Goal: Communication & Community: Answer question/provide support

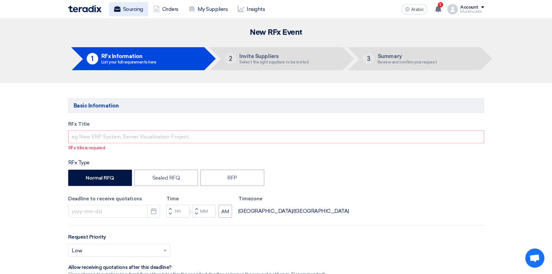
click at [125, 11] on font "Sourcing" at bounding box center [133, 9] width 20 height 6
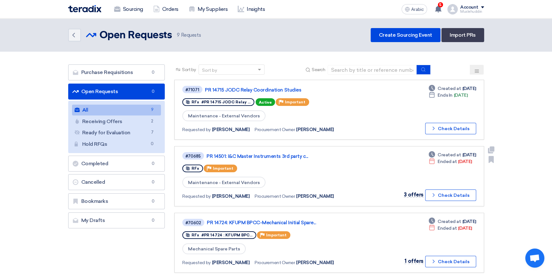
scroll to position [29, 0]
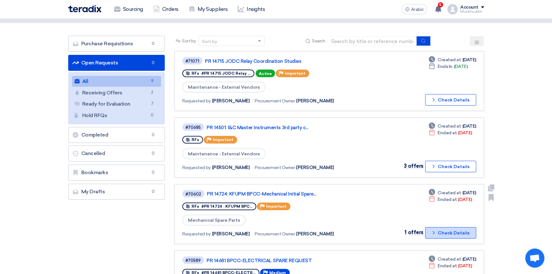
click at [454, 234] on button "Check details Check Details" at bounding box center [450, 232] width 51 height 11
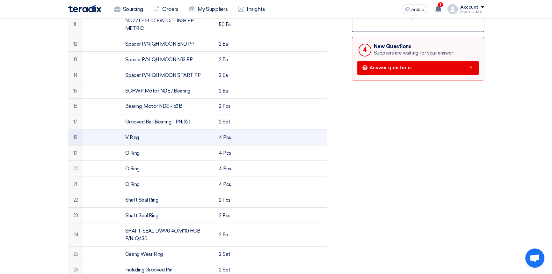
scroll to position [232, 0]
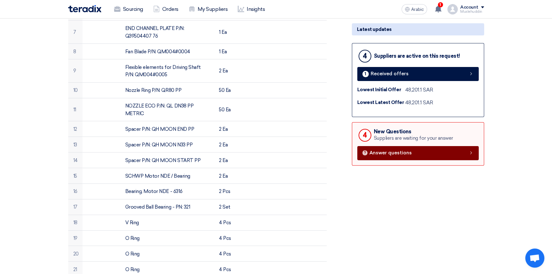
click at [395, 150] on font "Answer questions" at bounding box center [391, 153] width 42 height 6
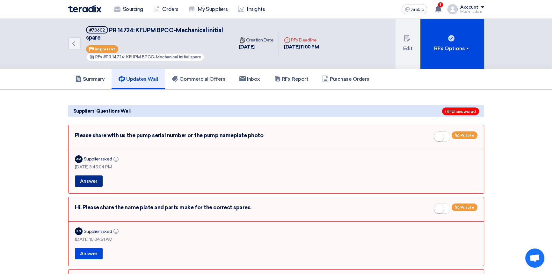
click at [98, 182] on button "Answer" at bounding box center [89, 180] width 28 height 11
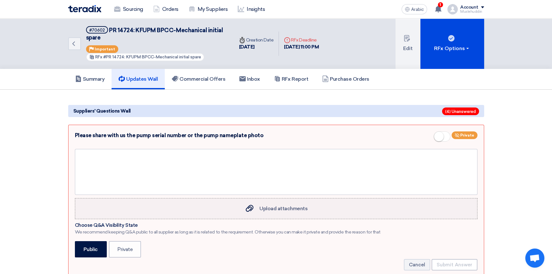
click at [293, 210] on font "Upload attachments" at bounding box center [284, 208] width 48 height 6
click at [0, 0] on input "Upload attachments Upload attachments" at bounding box center [0, 0] width 0 height 0
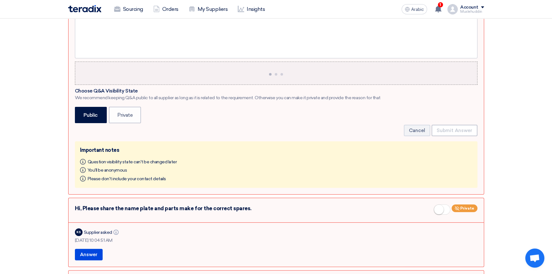
scroll to position [145, 0]
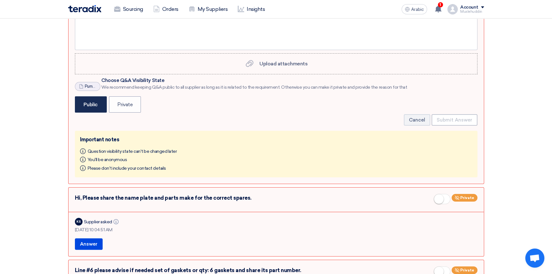
click at [90, 108] on label "Public" at bounding box center [91, 104] width 32 height 16
click at [88, 106] on input "Public" at bounding box center [86, 104] width 4 height 4
click at [95, 103] on font "Public" at bounding box center [91, 104] width 14 height 6
click at [88, 103] on input "Public" at bounding box center [86, 104] width 4 height 4
click at [129, 106] on font "Private" at bounding box center [125, 104] width 16 height 6
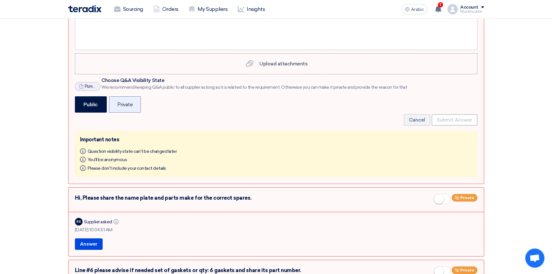
click at [121, 106] on input "Private" at bounding box center [119, 104] width 4 height 4
radio input "true"
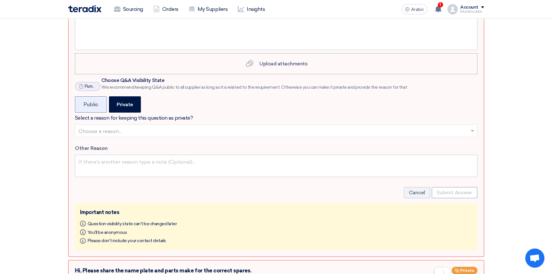
click at [96, 105] on font "Public" at bounding box center [91, 104] width 14 height 6
click at [88, 105] on input "Public" at bounding box center [86, 104] width 4 height 4
radio input "true"
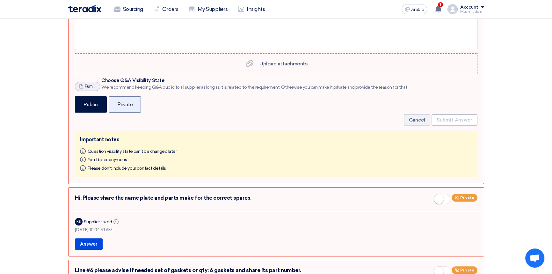
click at [129, 105] on font "Private" at bounding box center [125, 104] width 16 height 6
click at [121, 105] on input "Private" at bounding box center [119, 104] width 4 height 4
radio input "true"
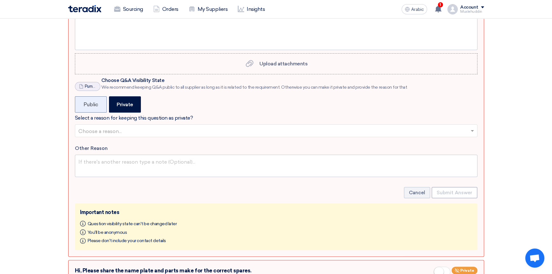
click at [102, 102] on label "Public" at bounding box center [91, 104] width 32 height 16
click at [88, 102] on input "Public" at bounding box center [86, 104] width 4 height 4
radio input "true"
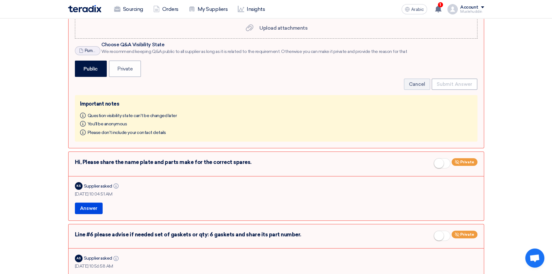
scroll to position [174, 0]
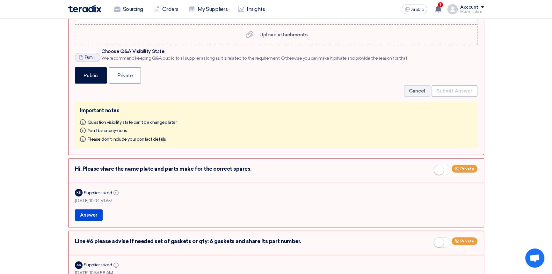
click at [261, 98] on form "Upload attachments Upload attachments File Pump_Tag_1755681102224.docx Cancel […" at bounding box center [276, 61] width 403 height 173
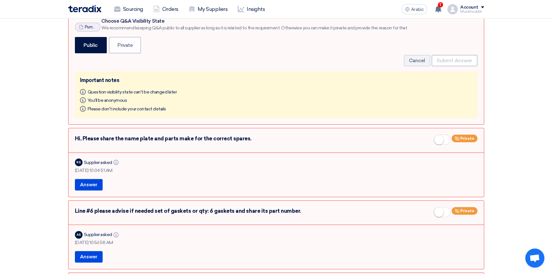
scroll to position [203, 0]
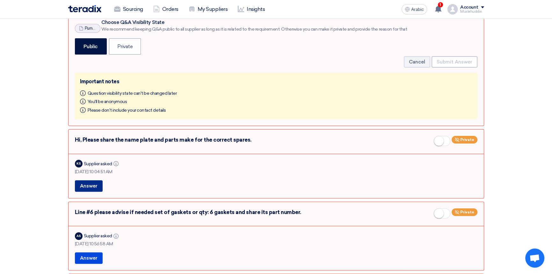
click at [91, 188] on font "Answer" at bounding box center [89, 186] width 18 height 6
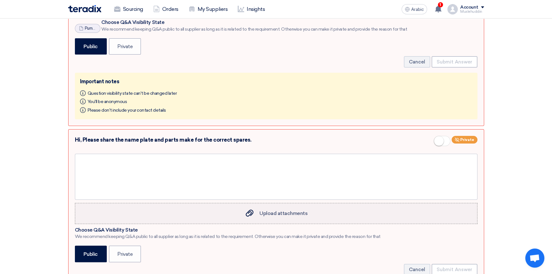
click at [261, 212] on font "Upload attachments" at bounding box center [284, 213] width 48 height 6
click at [0, 0] on input "Upload attachments Upload attachments" at bounding box center [0, 0] width 0 height 0
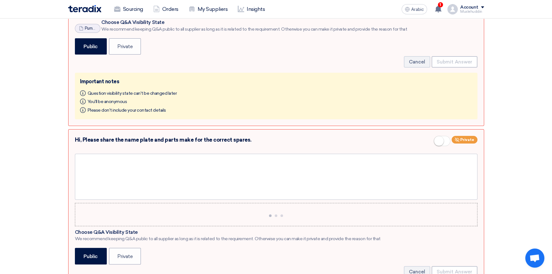
click at [446, 142] on span at bounding box center [442, 141] width 17 height 10
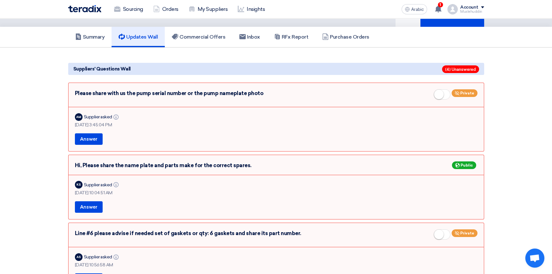
scroll to position [29, 0]
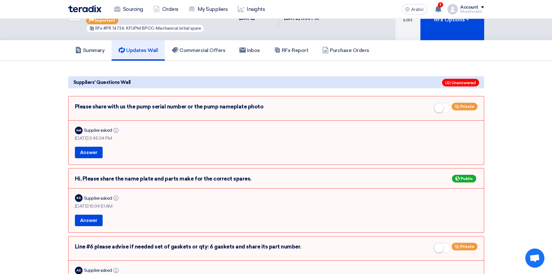
click at [448, 107] on span at bounding box center [442, 108] width 17 height 10
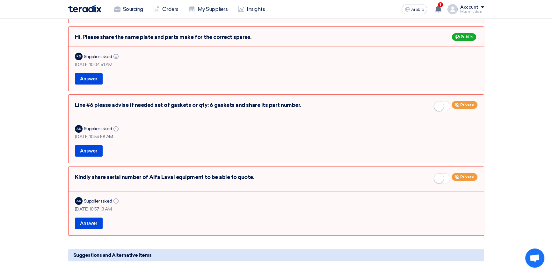
scroll to position [319, 0]
